Goal: Information Seeking & Learning: Understand process/instructions

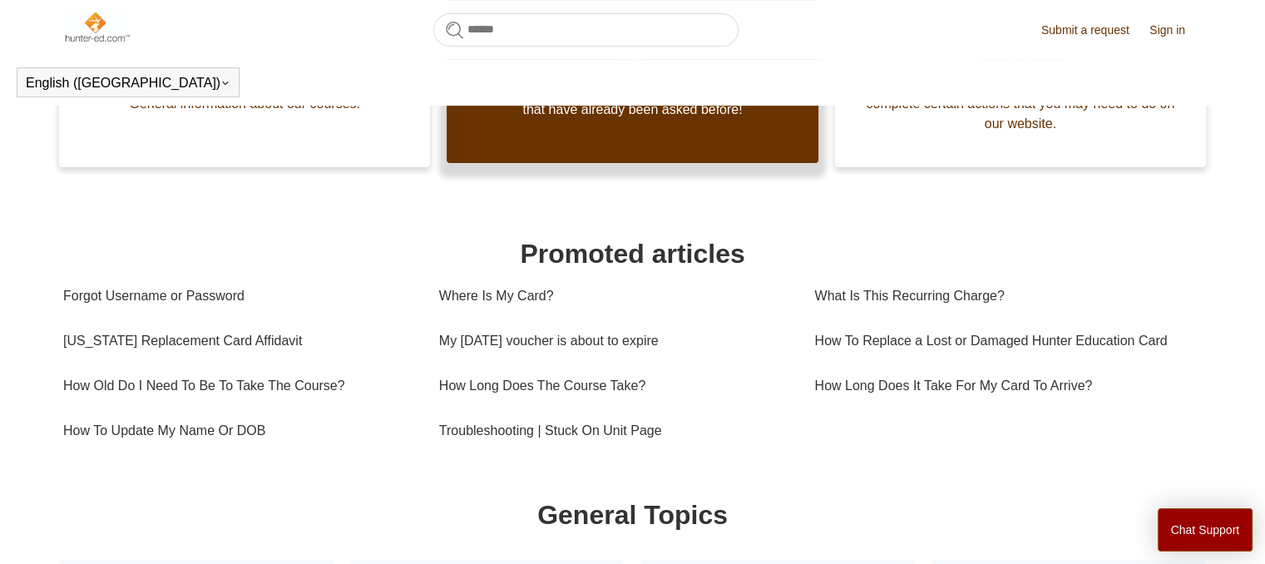
scroll to position [433, 0]
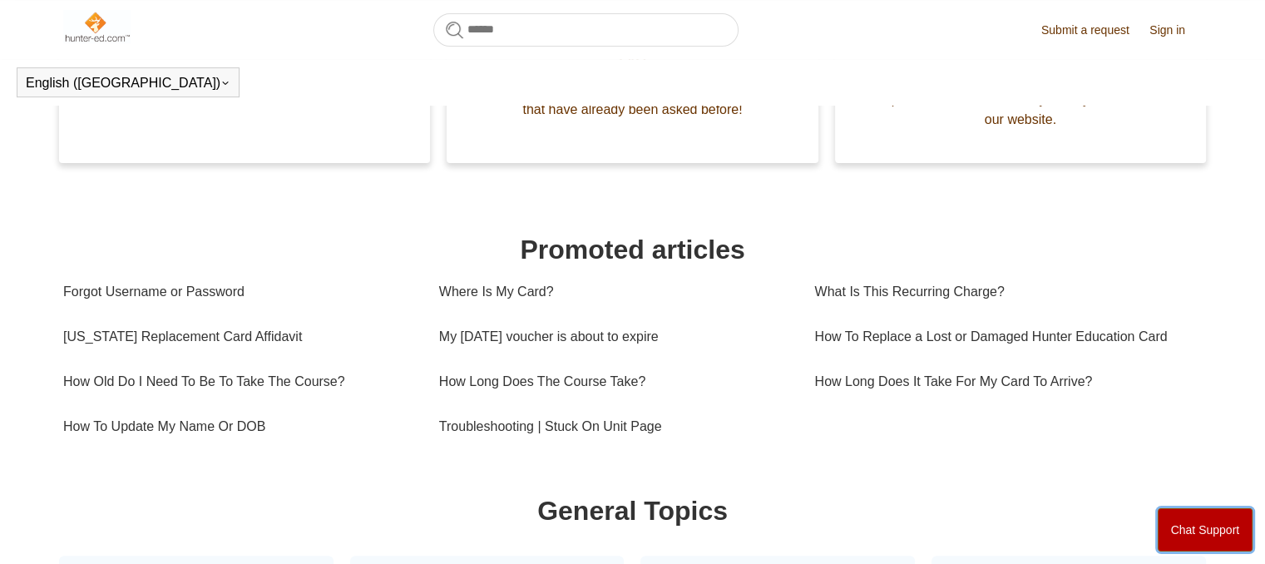
click at [1190, 517] on button "Chat Support" at bounding box center [1206, 529] width 96 height 43
click at [153, 289] on link "Forgot Username or Password" at bounding box center [238, 292] width 351 height 45
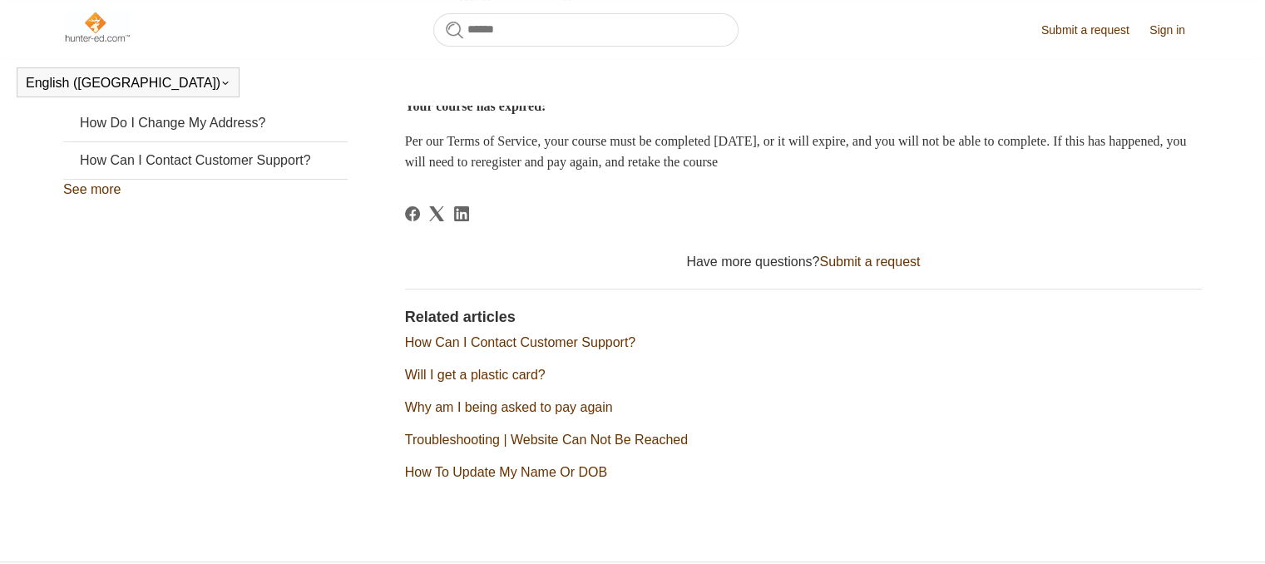
scroll to position [559, 0]
click at [1152, 33] on link "Sign in" at bounding box center [1176, 30] width 52 height 17
